Goal: Task Accomplishment & Management: Manage account settings

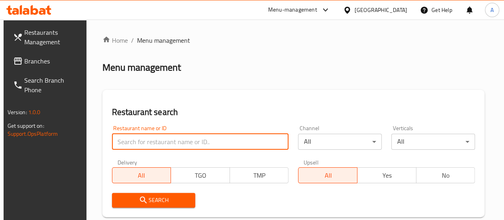
click at [163, 139] on input "search" at bounding box center [200, 142] width 177 height 16
type input "areesh al yousifi"
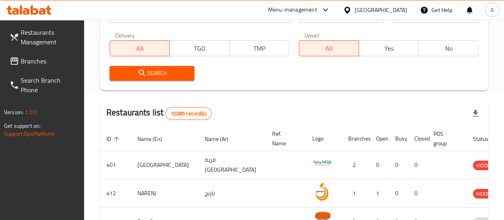
scroll to position [80, 0]
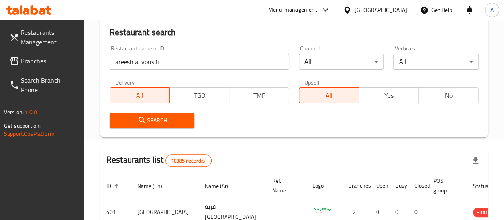
click at [145, 127] on button "Search" at bounding box center [152, 120] width 85 height 15
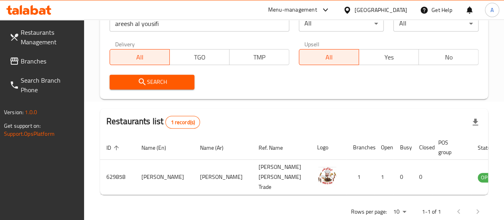
scroll to position [146, 0]
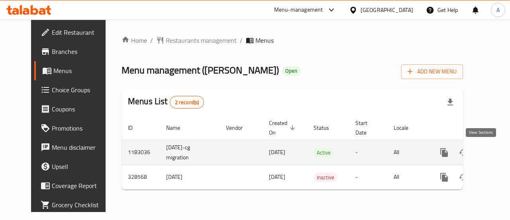
click at [498, 154] on icon "enhanced table" at bounding box center [501, 152] width 7 height 7
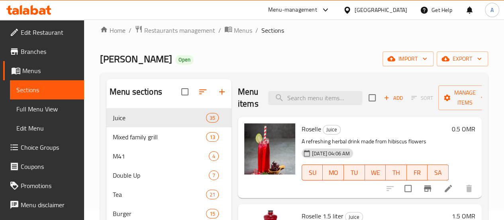
scroll to position [40, 0]
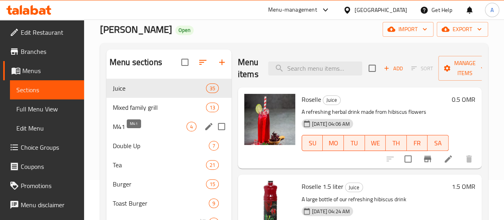
click at [126, 131] on span "M41" at bounding box center [150, 127] width 74 height 10
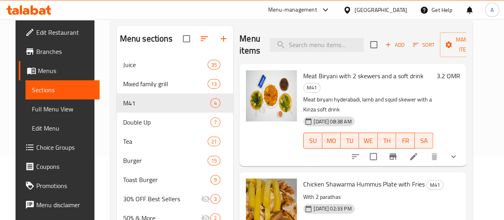
scroll to position [80, 0]
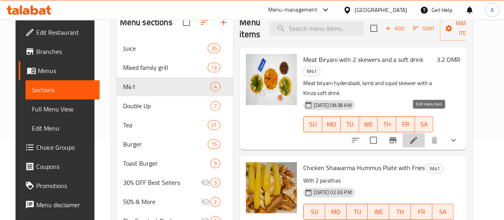
click at [419, 135] on icon at bounding box center [414, 140] width 10 height 10
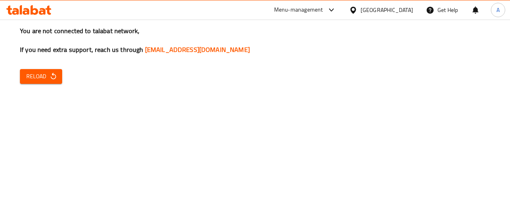
click at [32, 77] on span "Reload" at bounding box center [41, 76] width 30 height 10
click at [41, 75] on span "Reload" at bounding box center [41, 76] width 30 height 10
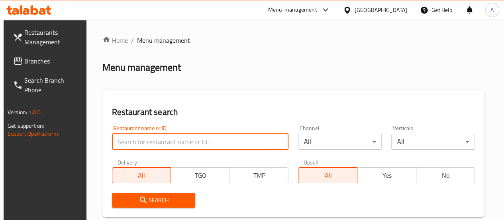
click at [152, 141] on input "search" at bounding box center [200, 142] width 177 height 16
type input "areesh al yousifi"
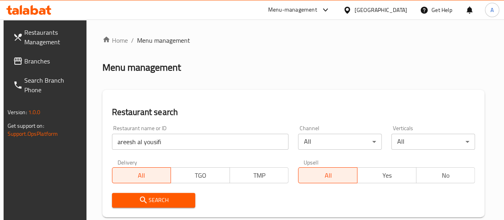
click at [142, 203] on icon "submit" at bounding box center [144, 200] width 10 height 10
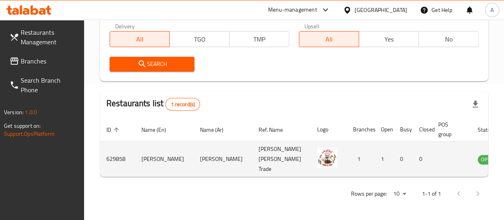
scroll to position [146, 0]
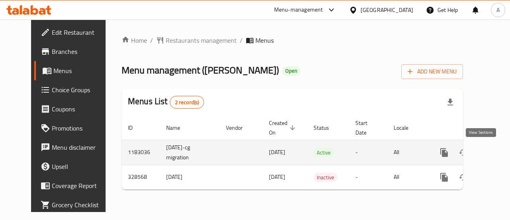
click at [497, 152] on icon "enhanced table" at bounding box center [502, 153] width 10 height 10
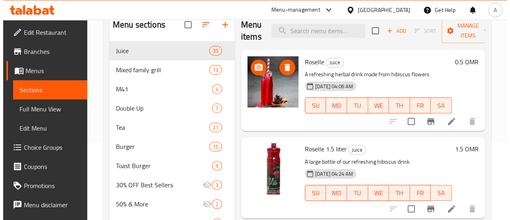
scroll to position [80, 0]
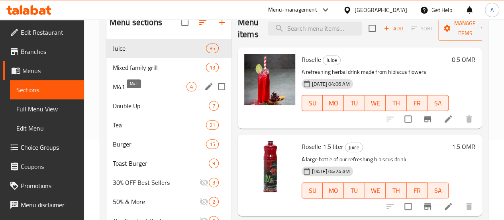
click at [124, 91] on span "M41" at bounding box center [150, 87] width 74 height 10
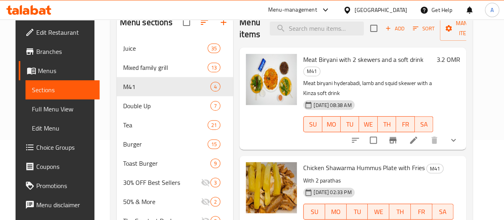
click at [402, 130] on div at bounding box center [404, 139] width 117 height 19
click at [397, 137] on icon "Branch-specific-item" at bounding box center [393, 140] width 7 height 6
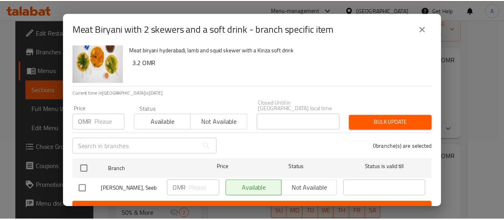
scroll to position [23, 0]
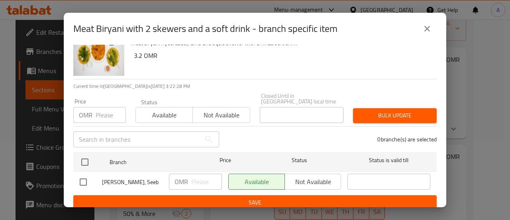
click at [418, 30] on div "Meat Biryani with 2 skewers and a soft drink - branch specific item" at bounding box center [255, 28] width 364 height 19
click at [429, 24] on icon "close" at bounding box center [428, 29] width 10 height 10
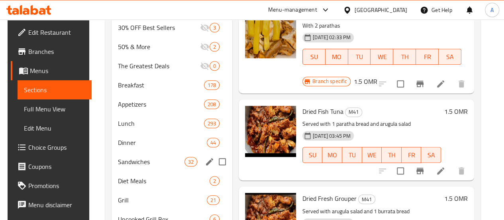
scroll to position [218, 0]
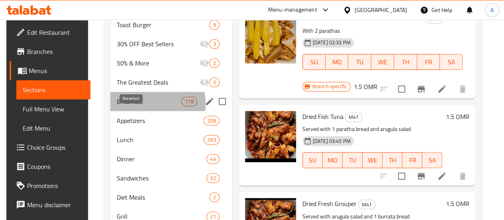
click at [137, 106] on span "Breakfast" at bounding box center [149, 102] width 65 height 10
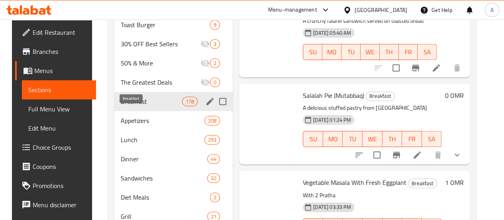
click at [130, 125] on span "Appetizers" at bounding box center [163, 121] width 84 height 10
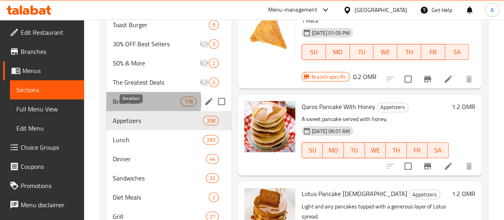
click at [130, 106] on span "Breakfast" at bounding box center [147, 102] width 68 height 10
click at [128, 125] on span "Appetizers" at bounding box center [158, 121] width 91 height 10
click at [123, 144] on span "Lunch" at bounding box center [158, 140] width 91 height 10
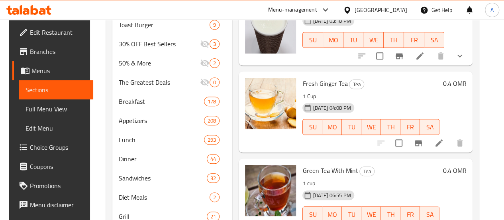
scroll to position [59, 0]
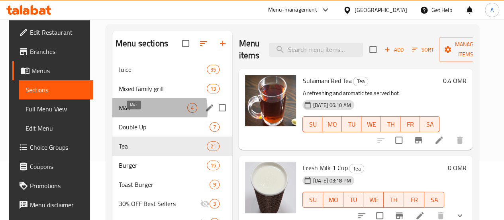
click at [136, 112] on span "M41" at bounding box center [153, 108] width 69 height 10
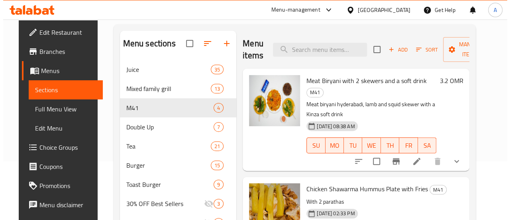
scroll to position [298, 0]
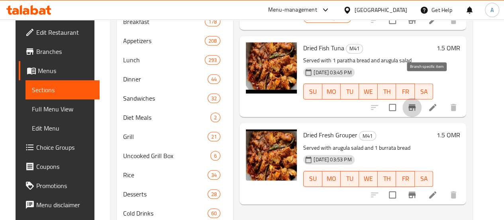
click at [417, 102] on icon "Branch-specific-item" at bounding box center [413, 107] width 10 height 10
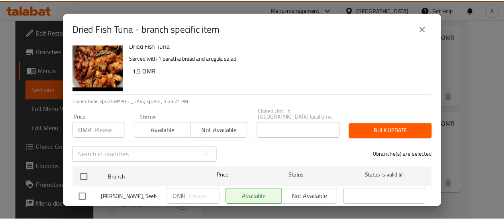
scroll to position [0, 0]
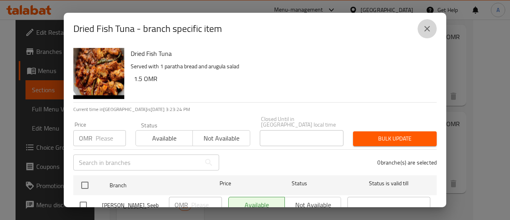
click at [432, 29] on button "close" at bounding box center [427, 28] width 19 height 19
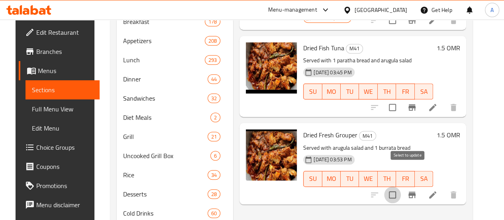
click at [401, 186] on input "checkbox" at bounding box center [392, 194] width 17 height 17
checkbox input "true"
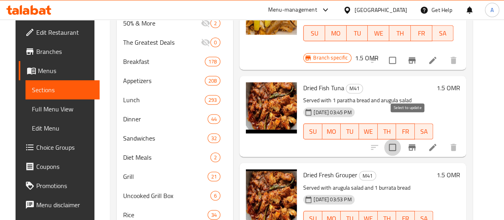
click at [401, 139] on input "checkbox" at bounding box center [392, 147] width 17 height 17
checkbox input "true"
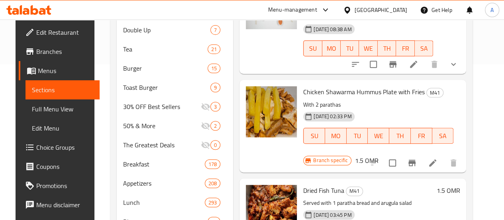
scroll to position [138, 0]
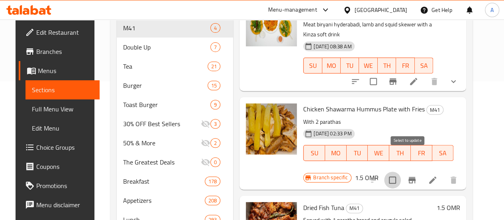
click at [401, 171] on input "checkbox" at bounding box center [392, 179] width 17 height 17
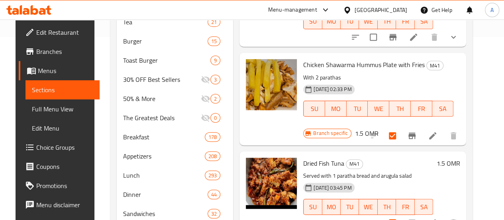
scroll to position [218, 0]
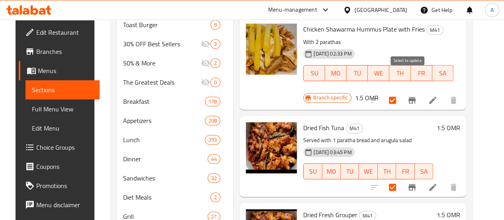
click at [401, 92] on input "checkbox" at bounding box center [392, 100] width 17 height 17
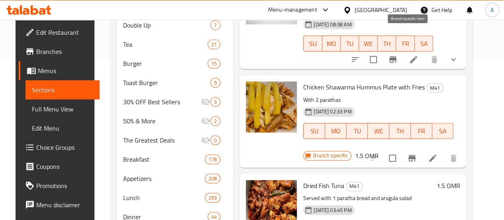
scroll to position [199, 0]
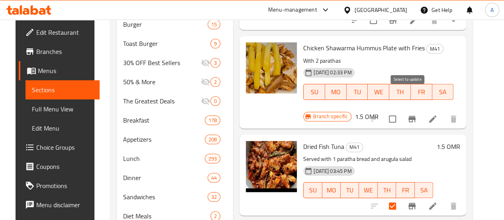
click at [401, 110] on input "checkbox" at bounding box center [392, 118] width 17 height 17
checkbox input "true"
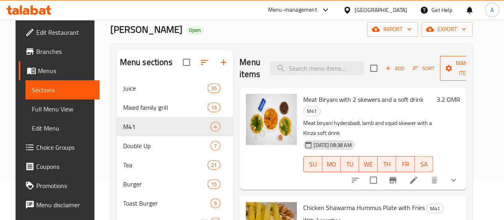
click at [447, 75] on span "Manage items" at bounding box center [467, 68] width 41 height 20
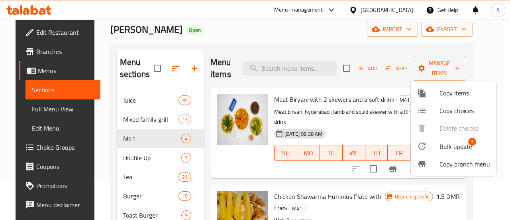
click at [357, 47] on div at bounding box center [255, 110] width 510 height 220
